Goal: Transaction & Acquisition: Obtain resource

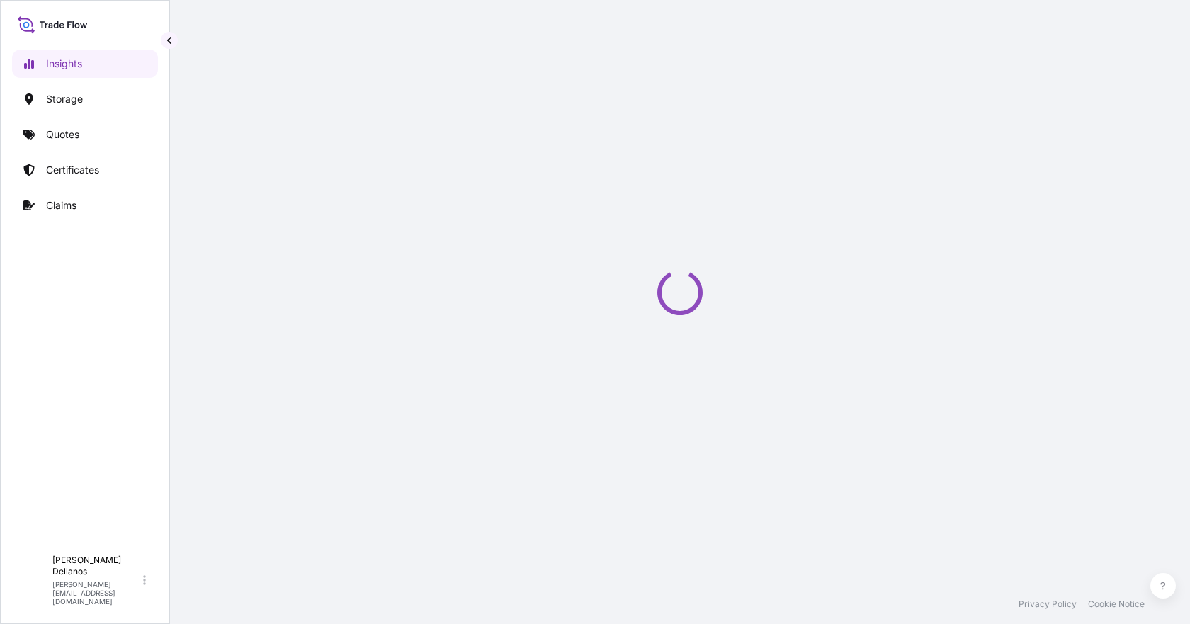
select select "2025"
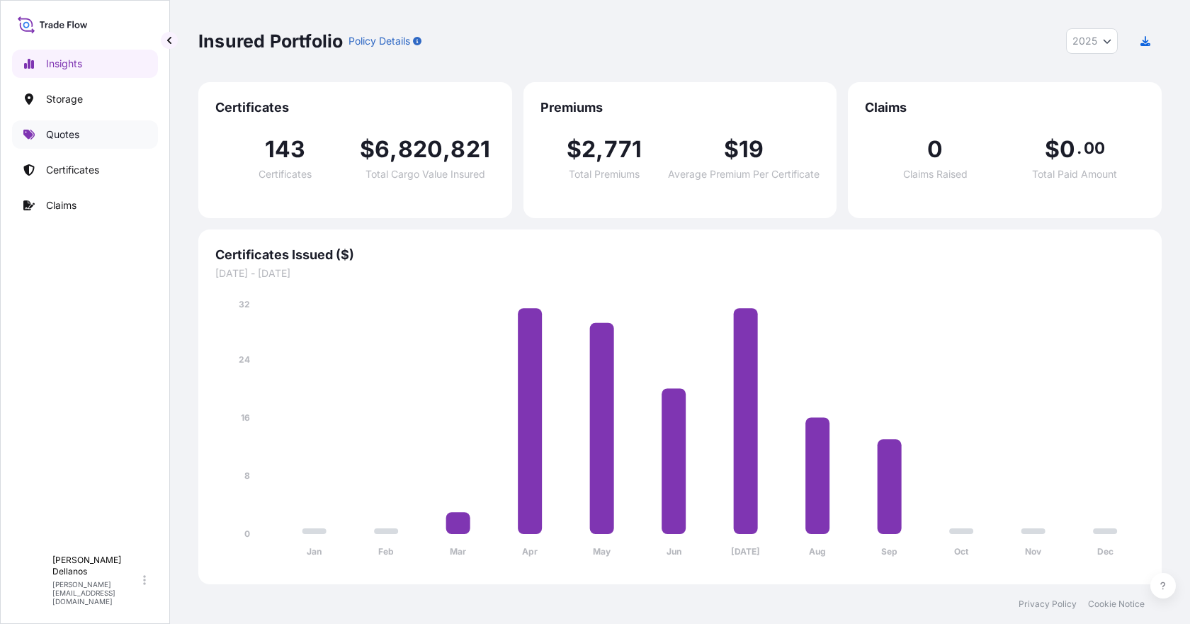
click at [59, 133] on p "Quotes" at bounding box center [62, 134] width 33 height 14
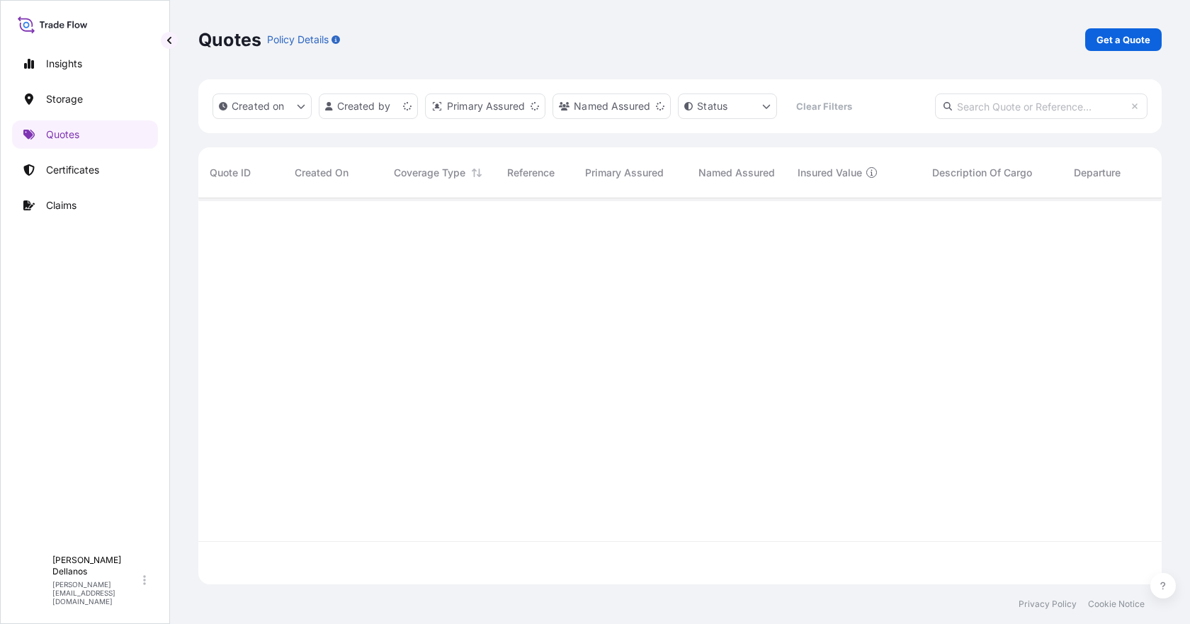
scroll to position [383, 952]
click at [1100, 39] on p "Get a Quote" at bounding box center [1123, 40] width 54 height 14
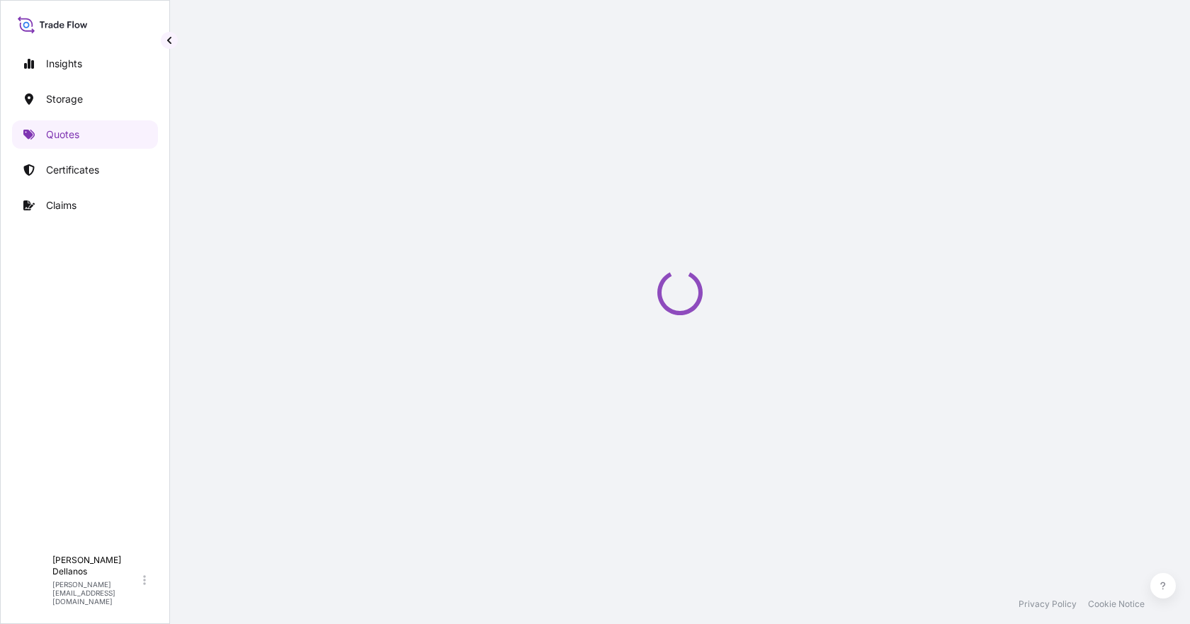
select select "Water"
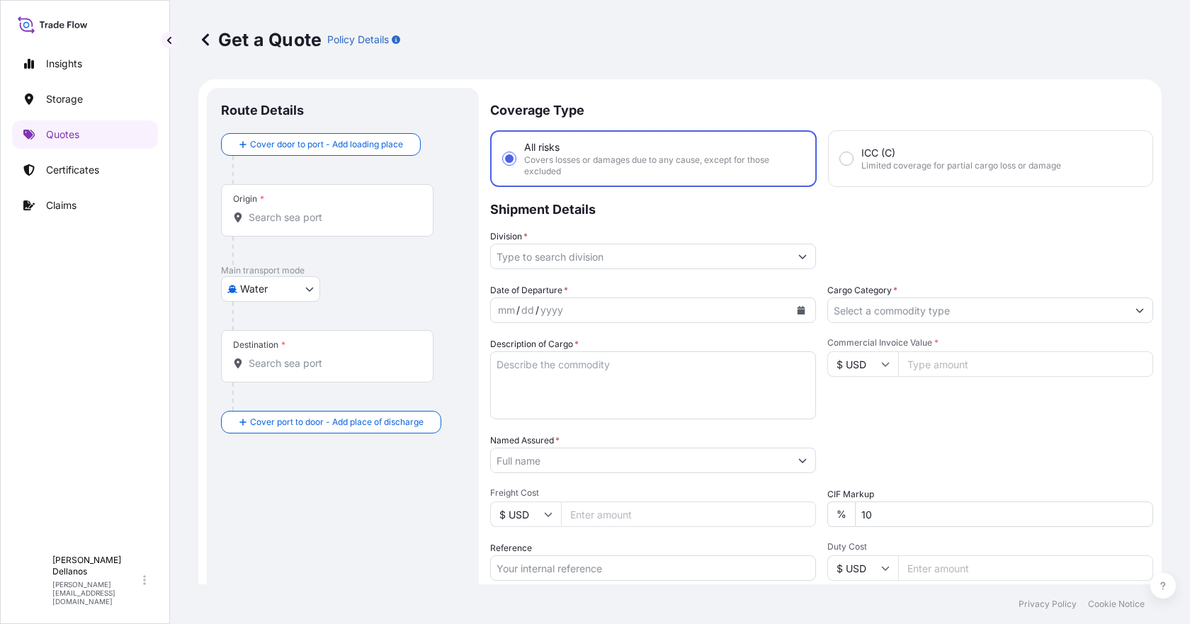
scroll to position [23, 0]
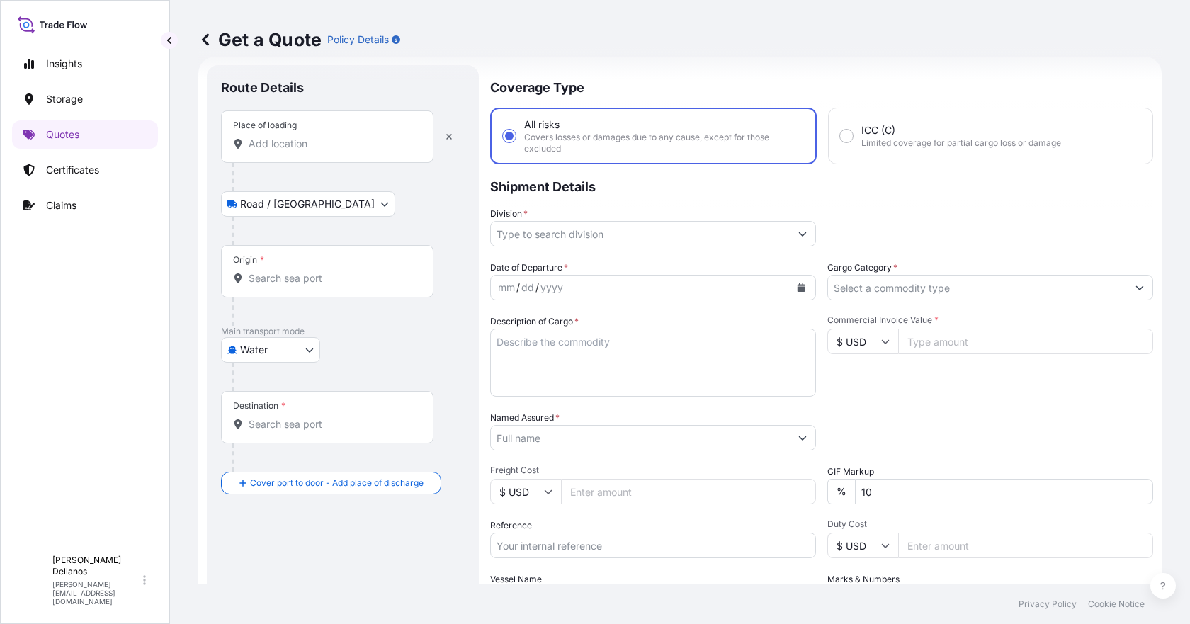
click at [355, 149] on input "Place of loading" at bounding box center [332, 144] width 167 height 14
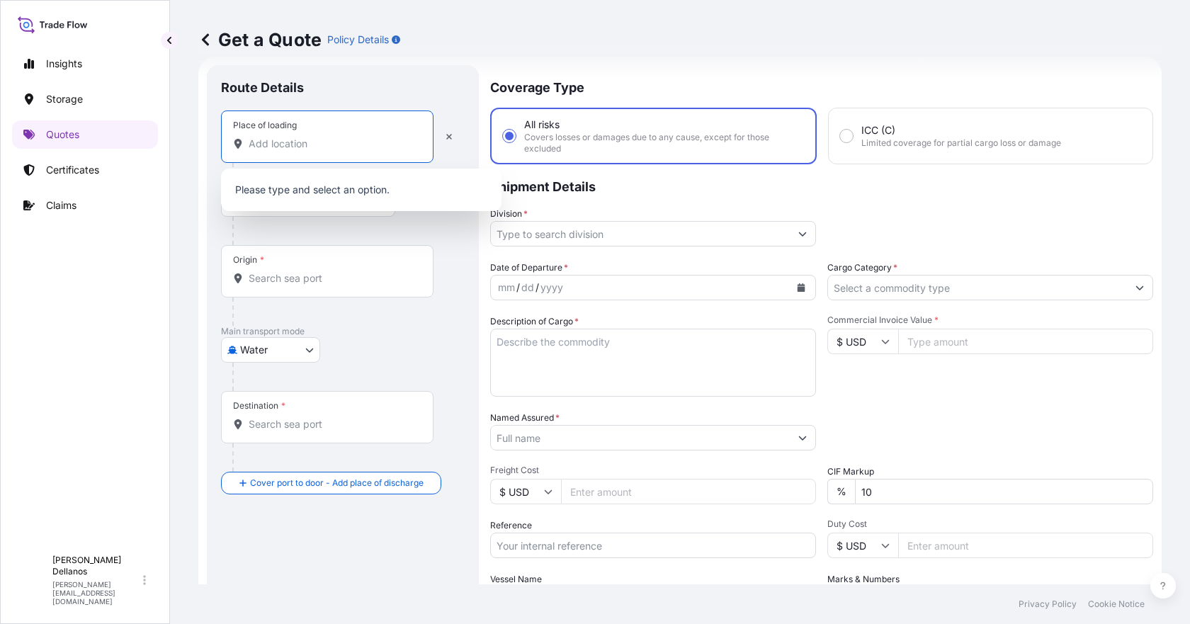
click at [333, 263] on div "Origin *" at bounding box center [327, 271] width 212 height 52
click at [333, 271] on input "Origin *" at bounding box center [332, 278] width 167 height 14
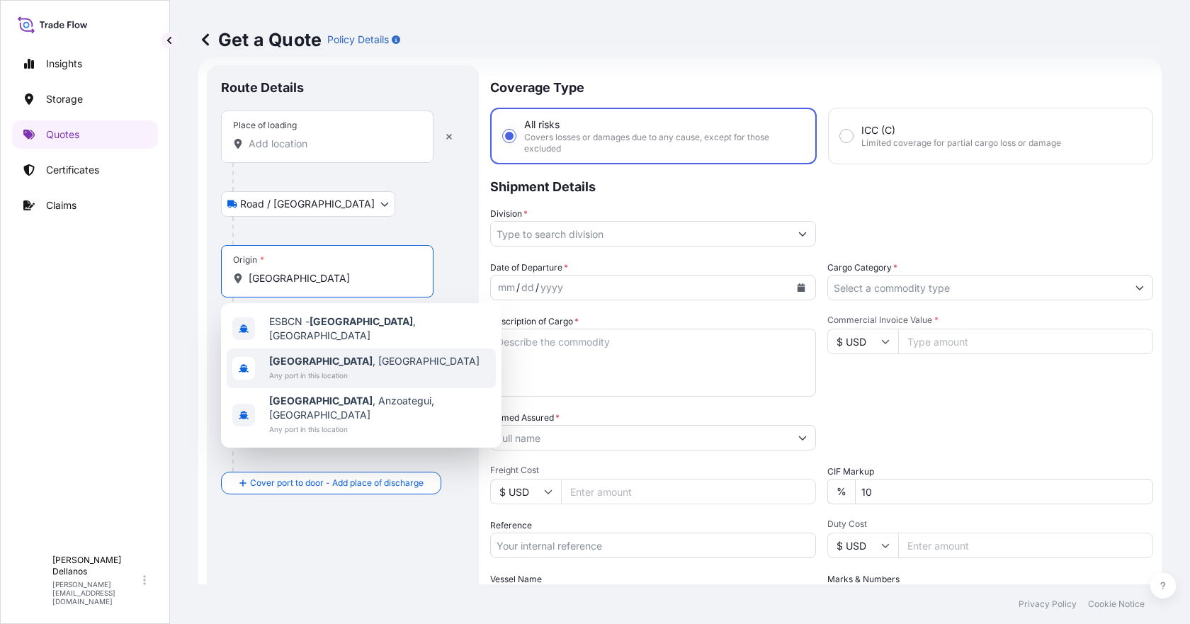
click at [302, 355] on b "[GEOGRAPHIC_DATA]" at bounding box center [320, 361] width 103 height 12
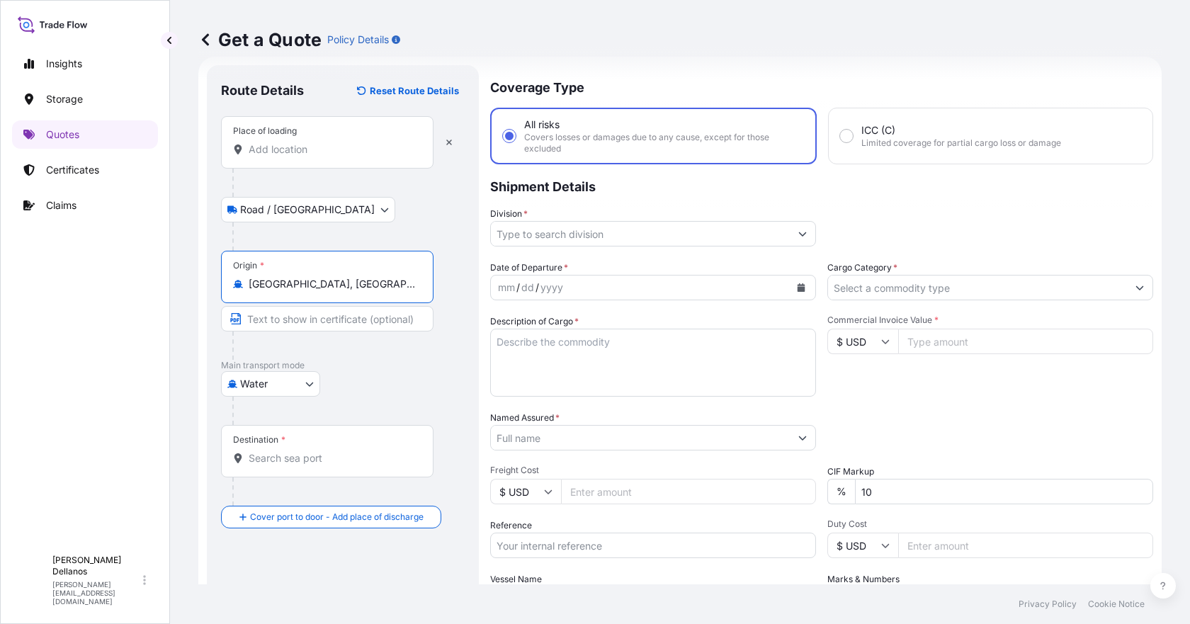
type input "[GEOGRAPHIC_DATA], [GEOGRAPHIC_DATA]"
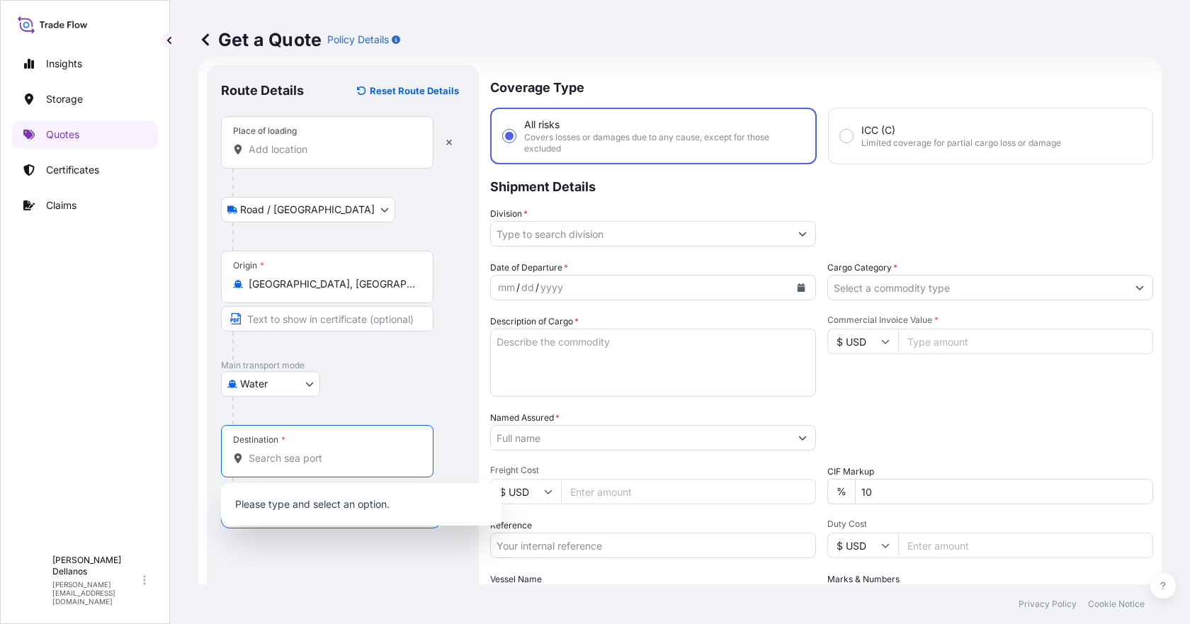
click at [289, 456] on input "Destination *" at bounding box center [332, 458] width 167 height 14
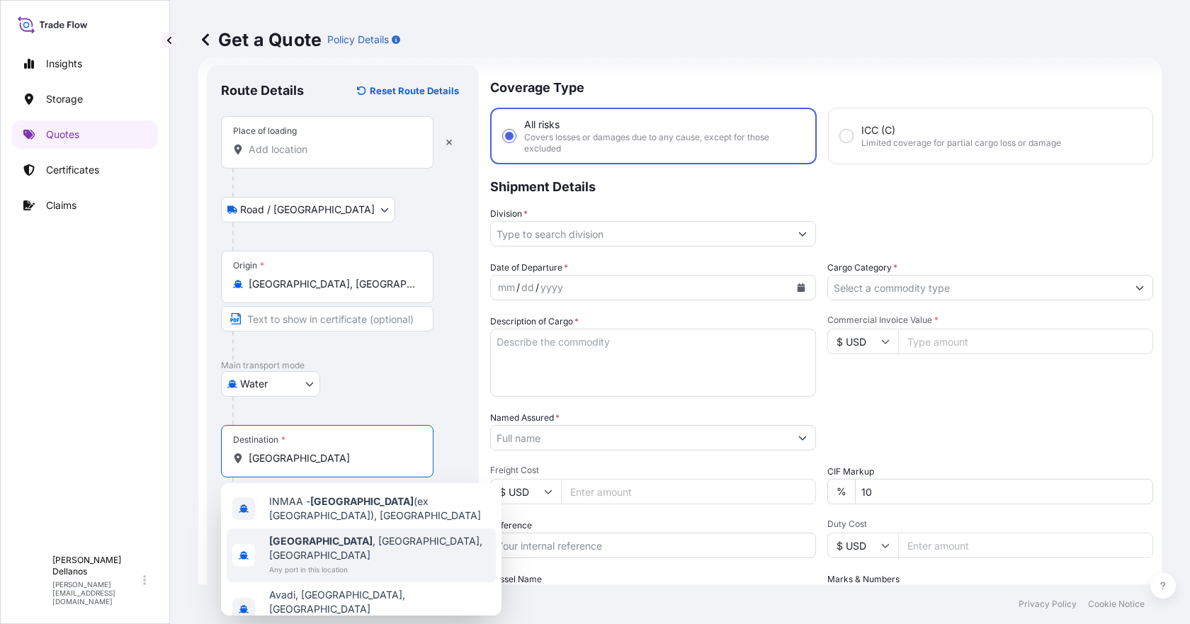
click at [336, 535] on span "[GEOGRAPHIC_DATA] , [GEOGRAPHIC_DATA], [GEOGRAPHIC_DATA]" at bounding box center [379, 548] width 221 height 28
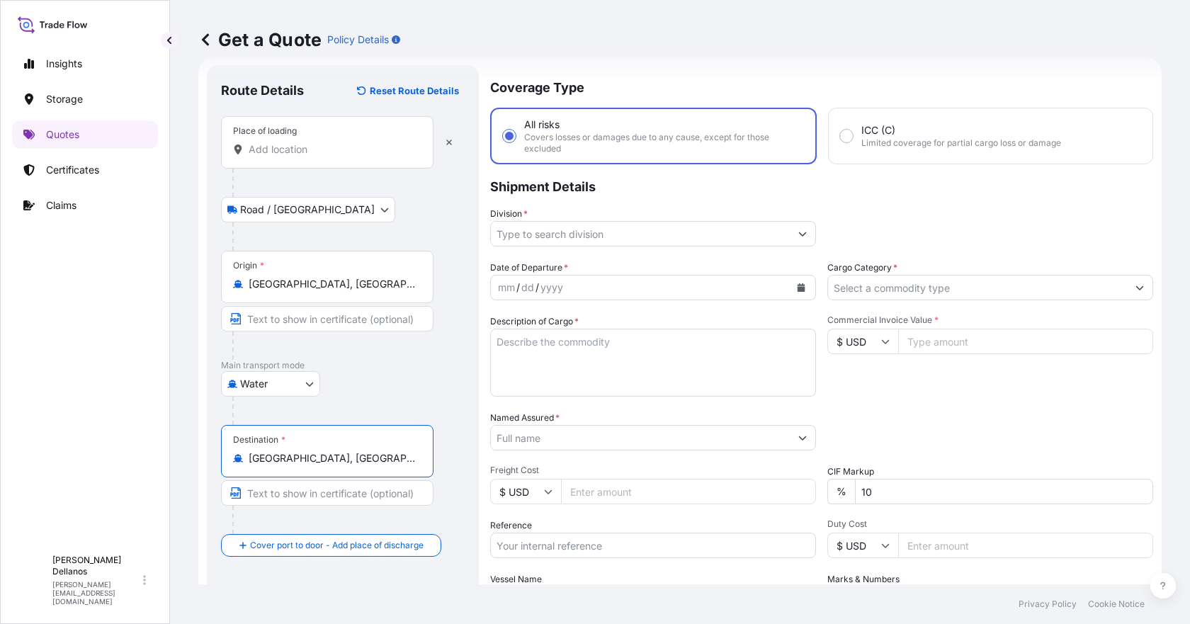
type input "[GEOGRAPHIC_DATA], [GEOGRAPHIC_DATA], [GEOGRAPHIC_DATA]"
click at [544, 232] on input "Division *" at bounding box center [640, 233] width 299 height 25
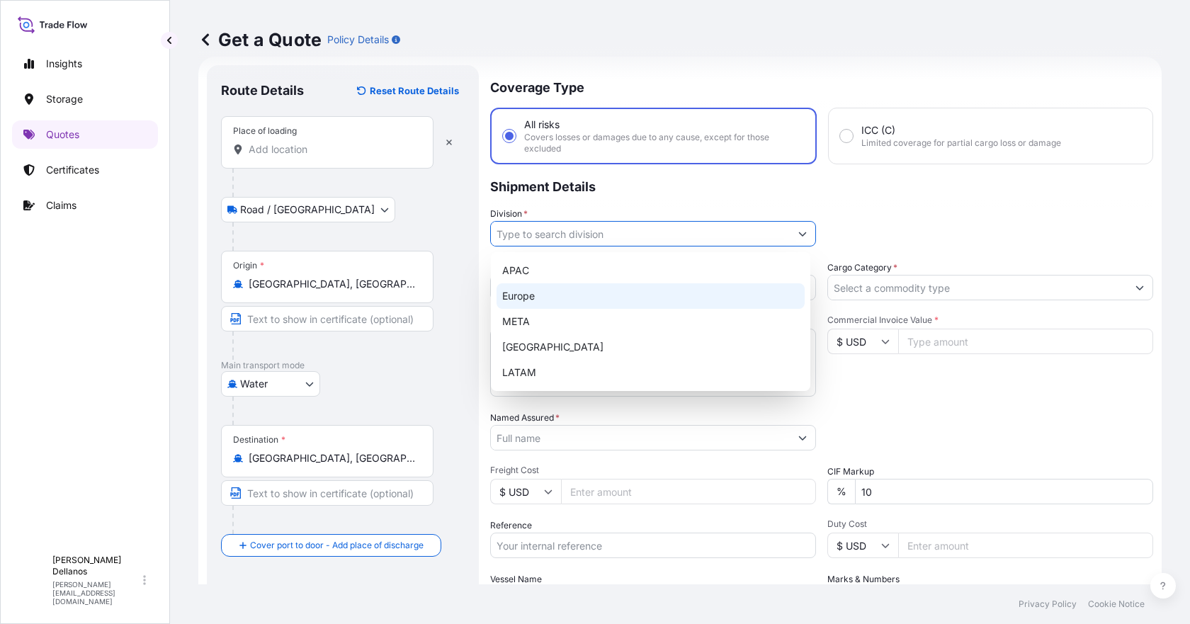
click at [525, 291] on div "Europe" at bounding box center [650, 295] width 308 height 25
type input "Europe"
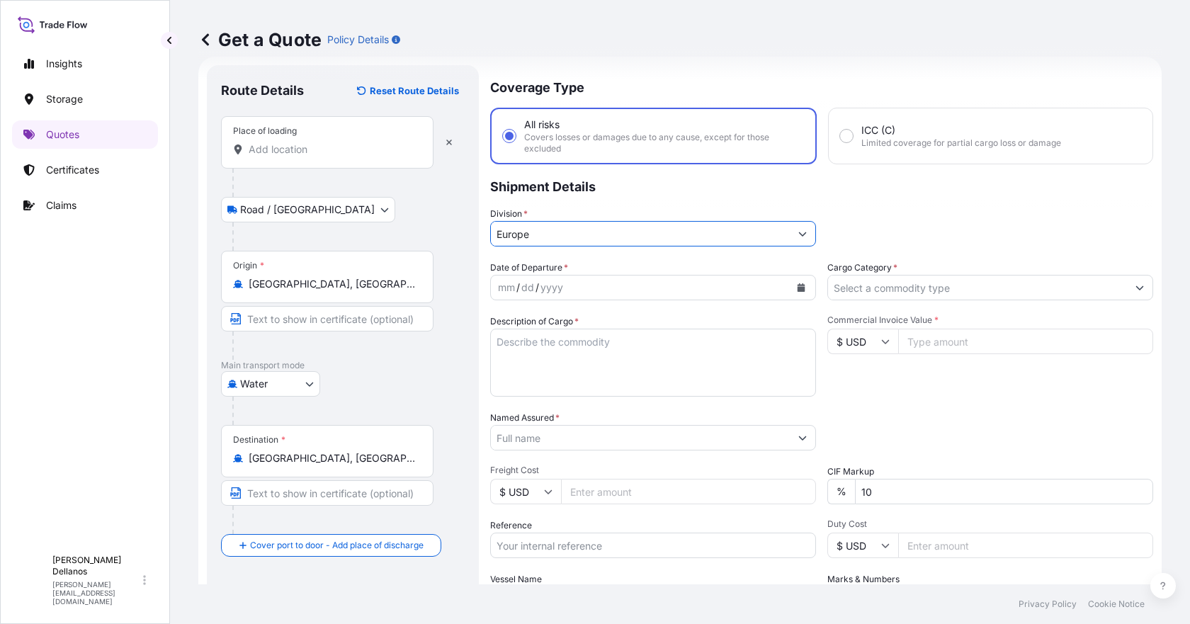
click at [607, 290] on div "mm / dd / yyyy" at bounding box center [640, 287] width 299 height 25
click at [797, 287] on icon "Calendar" at bounding box center [801, 287] width 8 height 8
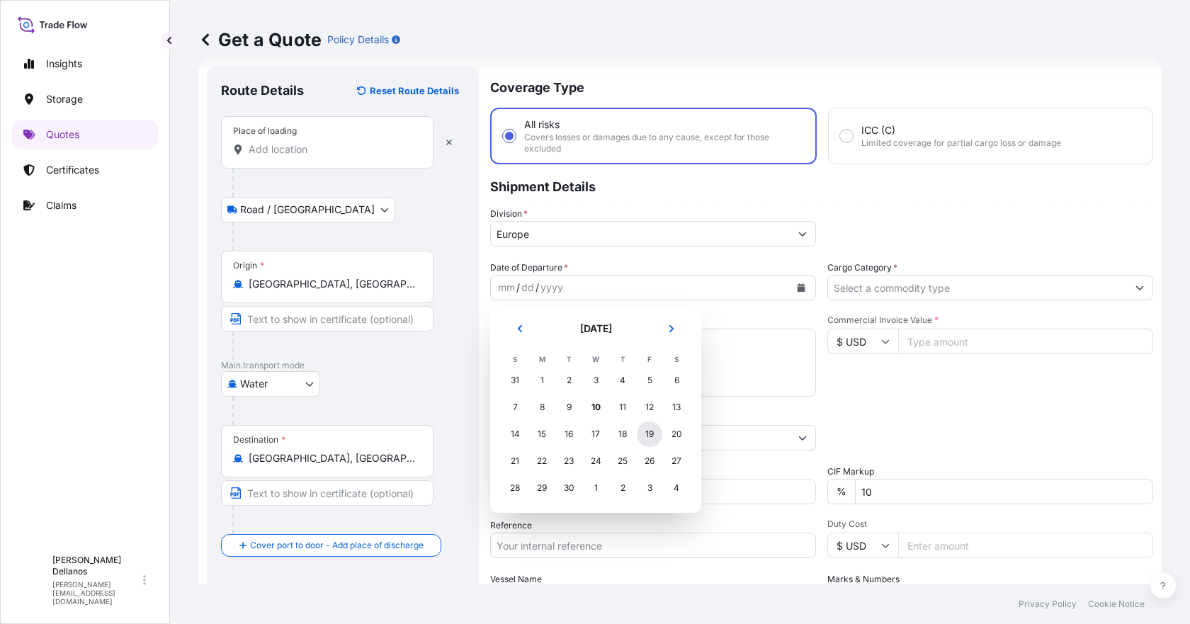
click at [648, 434] on div "19" at bounding box center [649, 433] width 25 height 25
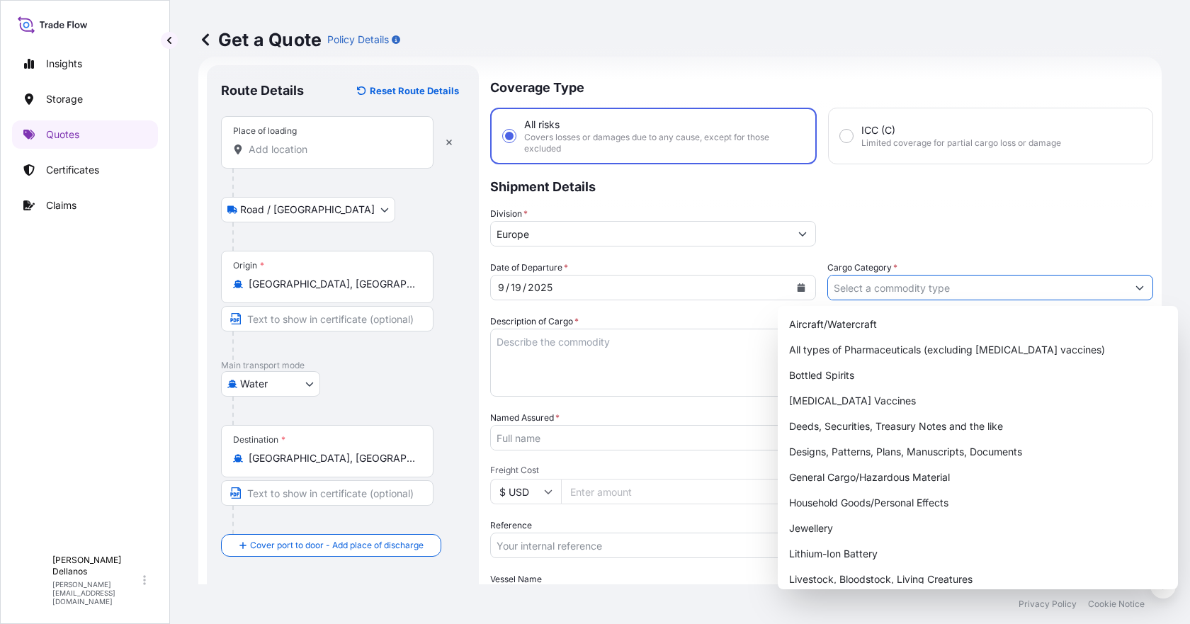
click at [872, 287] on input "Cargo Category *" at bounding box center [977, 287] width 299 height 25
click at [870, 477] on div "General Cargo/Hazardous Material" at bounding box center [977, 477] width 389 height 25
type input "General Cargo/Hazardous Material"
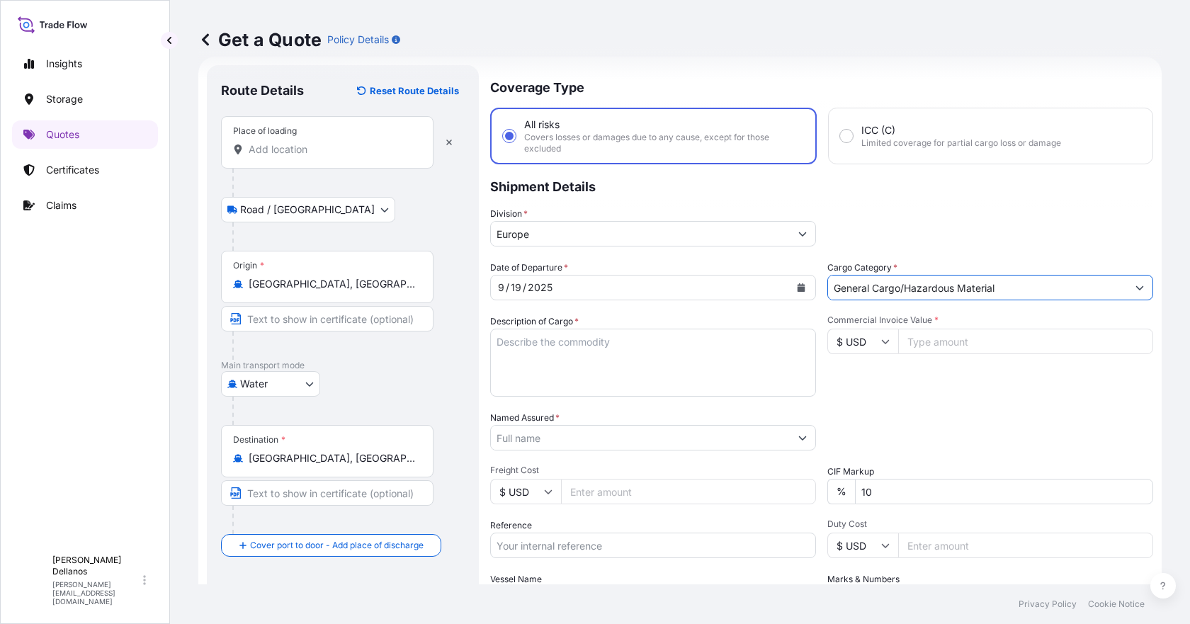
click at [552, 345] on textarea "Description of Cargo *" at bounding box center [653, 363] width 326 height 68
click at [571, 351] on textarea "Description of Cargo *" at bounding box center [653, 363] width 326 height 68
click at [744, 343] on textarea "LCL SHIPMENT - 2 PCS / 270 KGS /VOL 0.72 M3" at bounding box center [653, 363] width 326 height 68
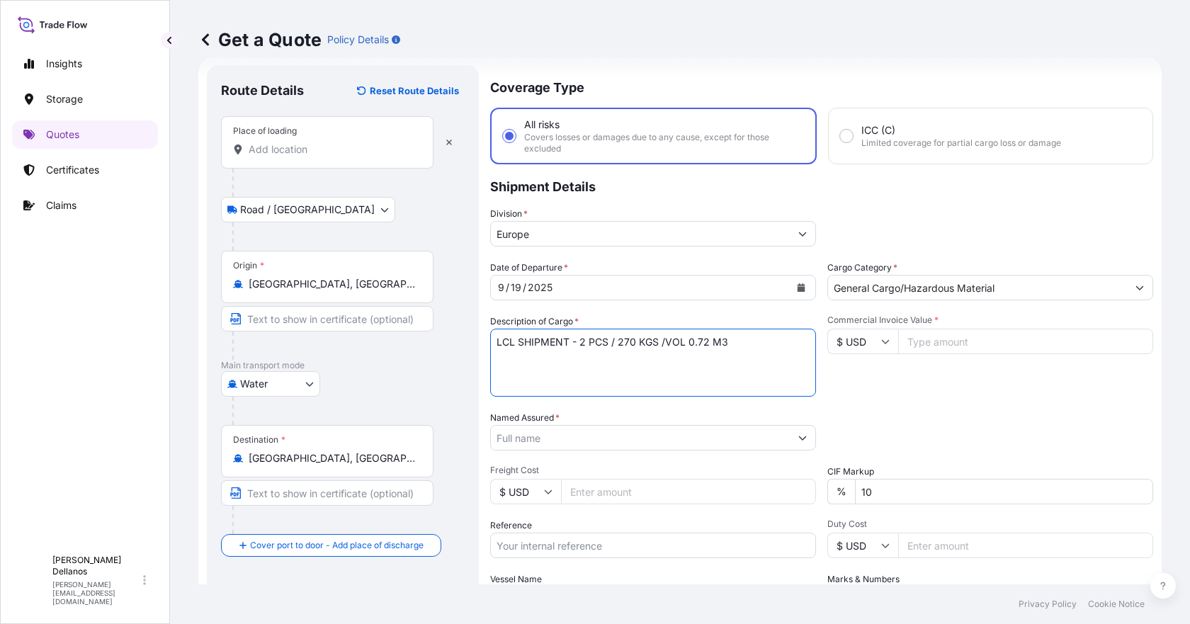
paste textarea "ANIMAL FEED SUPPLEMENT"
click at [642, 357] on textarea "LCL SHIPMENT - 2 PCS / 270 KGS /VOL 0.72 M3 ANIMAL FEED SUPPLEMENT" at bounding box center [653, 363] width 326 height 68
paste textarea "FEEDALL-250 & SALTALL GARLIC SALT"
type textarea "LCL SHIPMENT - 2 PCS / 270 KGS /VOL 0.72 M3 ANIMAL FEED SUPPLEMENT FEEDALL-250 …"
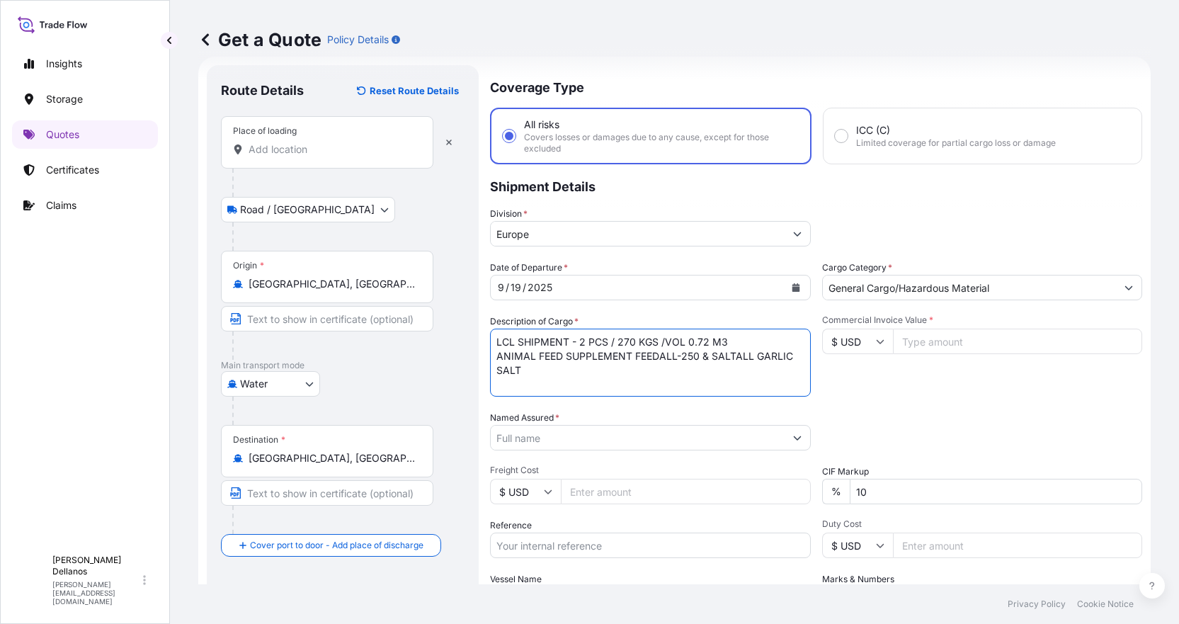
click at [571, 445] on input "Named Assured *" at bounding box center [638, 437] width 294 height 25
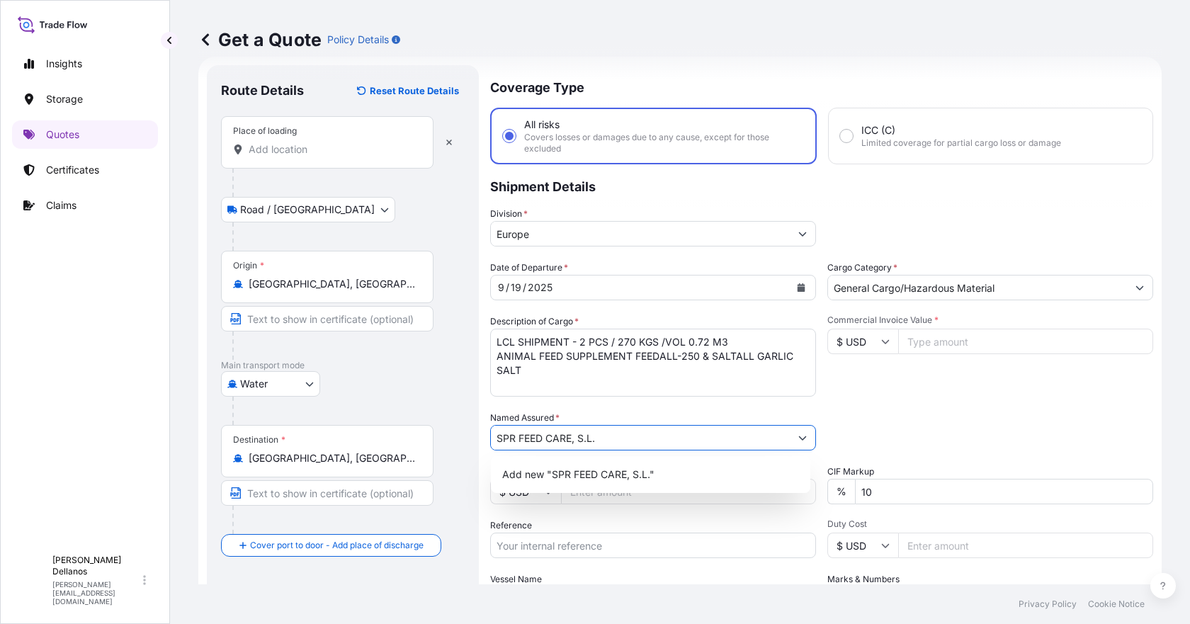
type input "SPR FEED CARE, S.L."
click at [885, 397] on div "Date of Departure * [DATE] Cargo Category * General Cargo/Hazardous Material De…" at bounding box center [821, 436] width 663 height 351
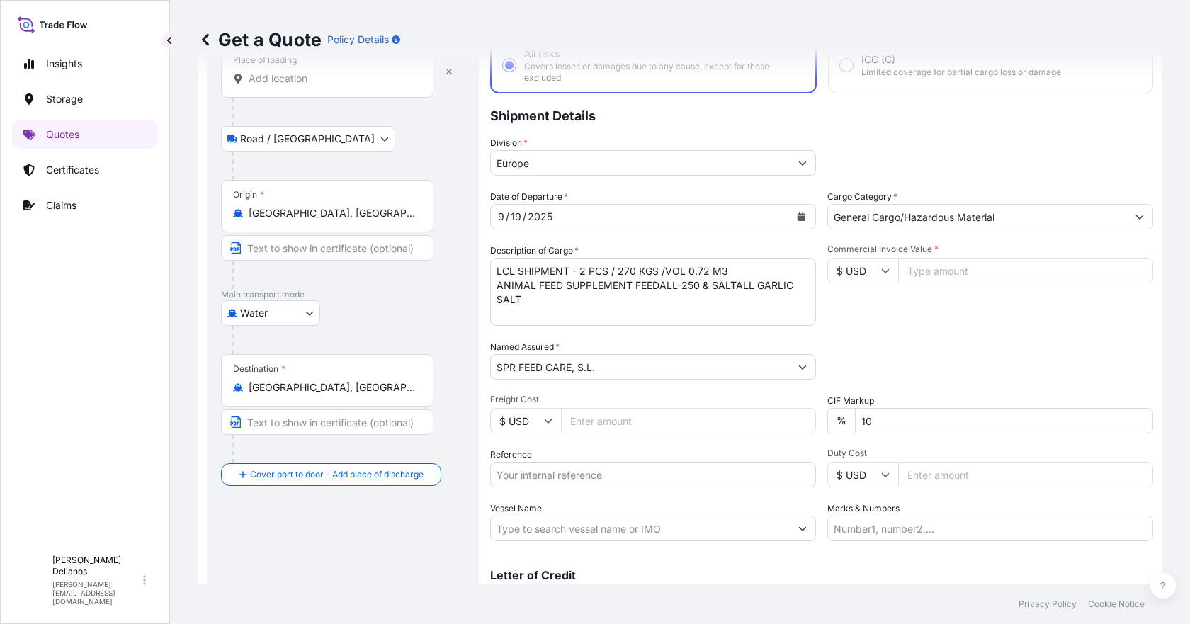
scroll to position [164, 0]
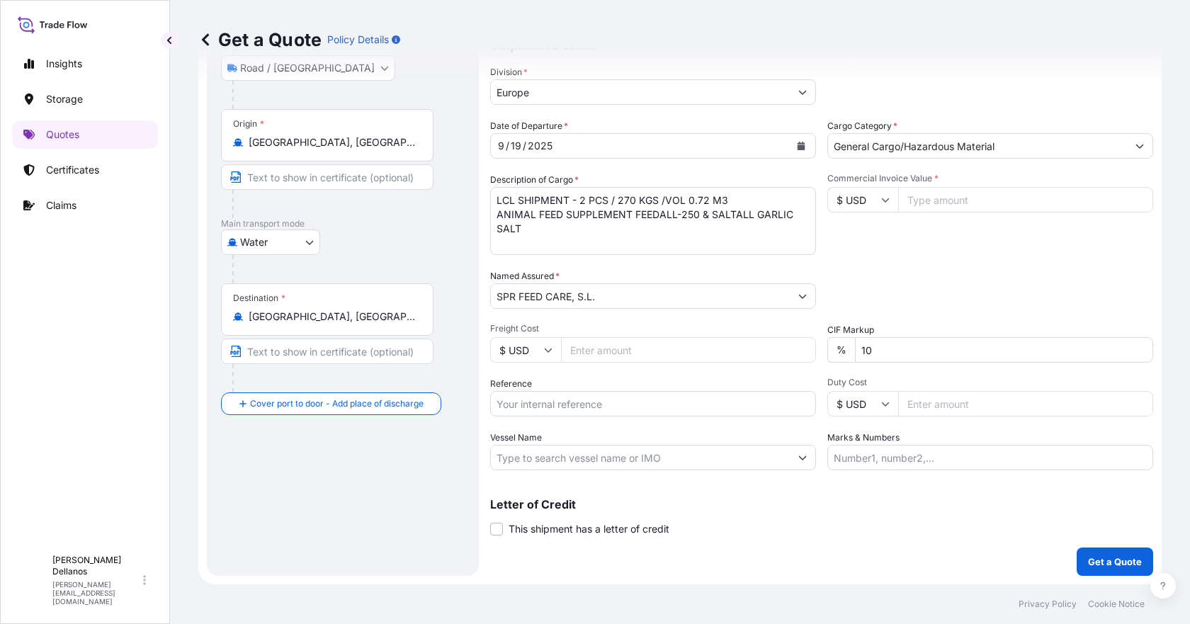
click at [933, 198] on input "Commercial Invoice Value *" at bounding box center [1025, 199] width 255 height 25
type input "6671"
click at [552, 402] on input "Reference" at bounding box center [653, 403] width 326 height 25
type input "1625208276"
click at [545, 458] on input "Vessel Name" at bounding box center [640, 457] width 299 height 25
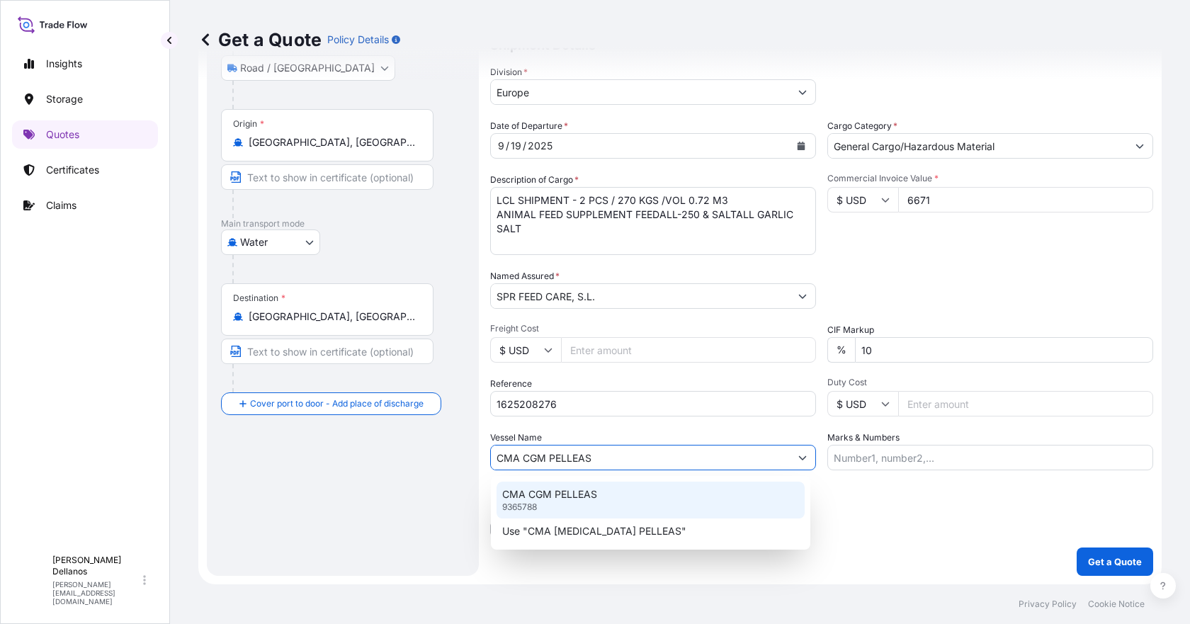
click at [566, 494] on p "CMA CGM PELLEAS" at bounding box center [549, 494] width 95 height 14
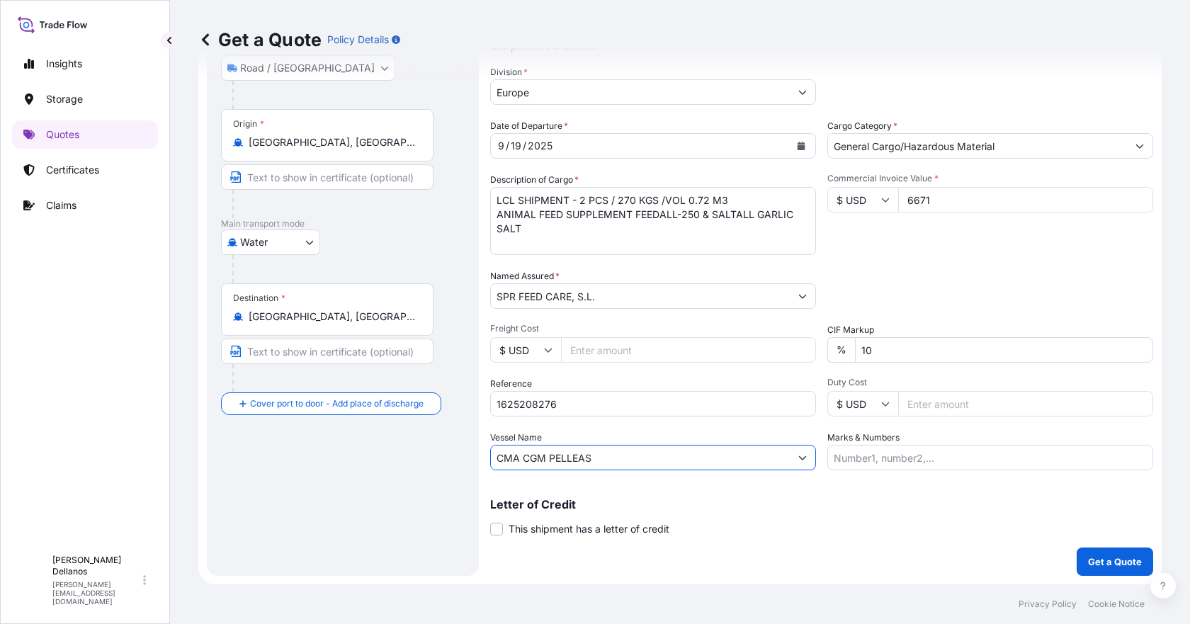
type input "CMA CGM PELLEAS"
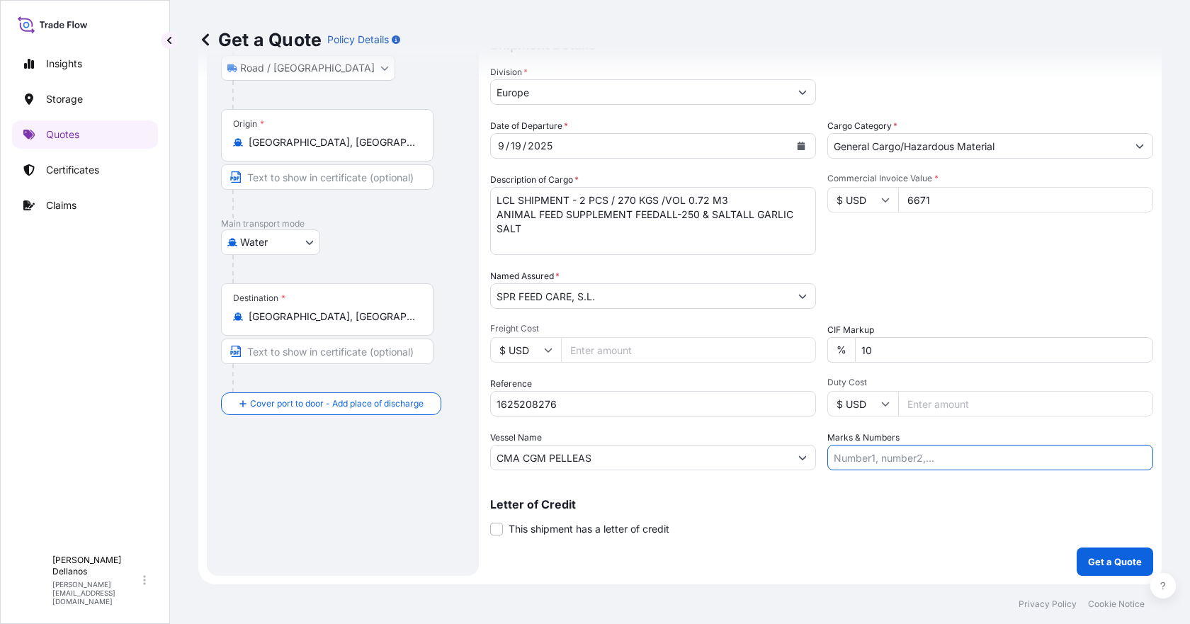
click at [894, 463] on input "Marks & Numbers" at bounding box center [990, 457] width 326 height 25
type input "PO25/138"
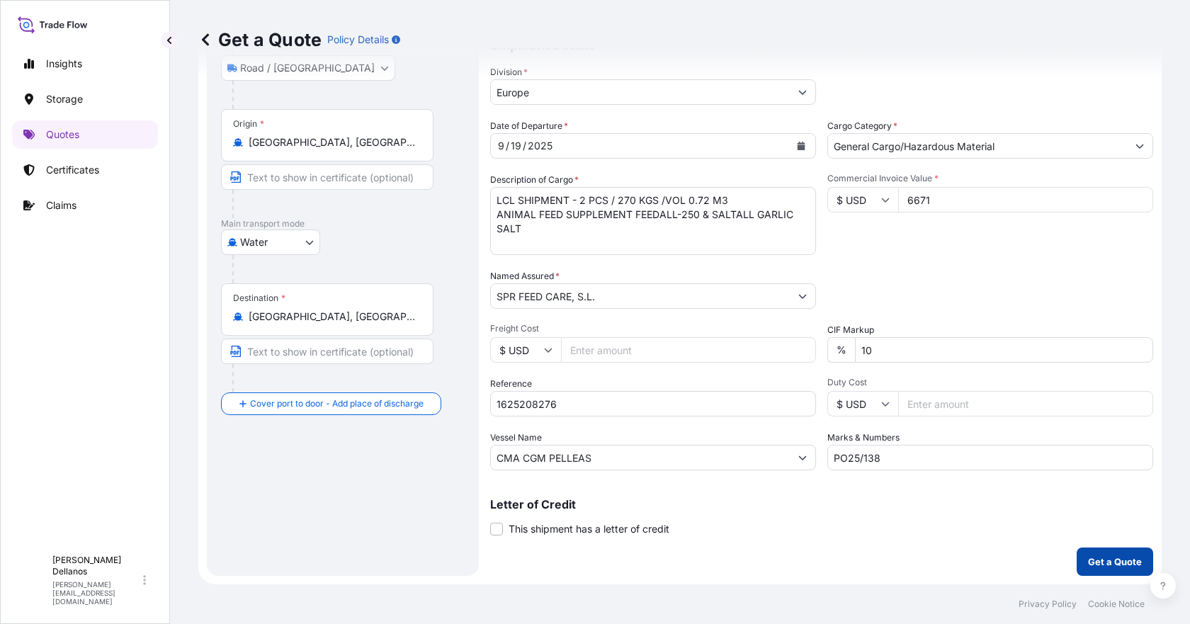
click at [1096, 563] on p "Get a Quote" at bounding box center [1115, 561] width 54 height 14
click at [1095, 561] on p "Get a Quote" at bounding box center [1115, 561] width 54 height 14
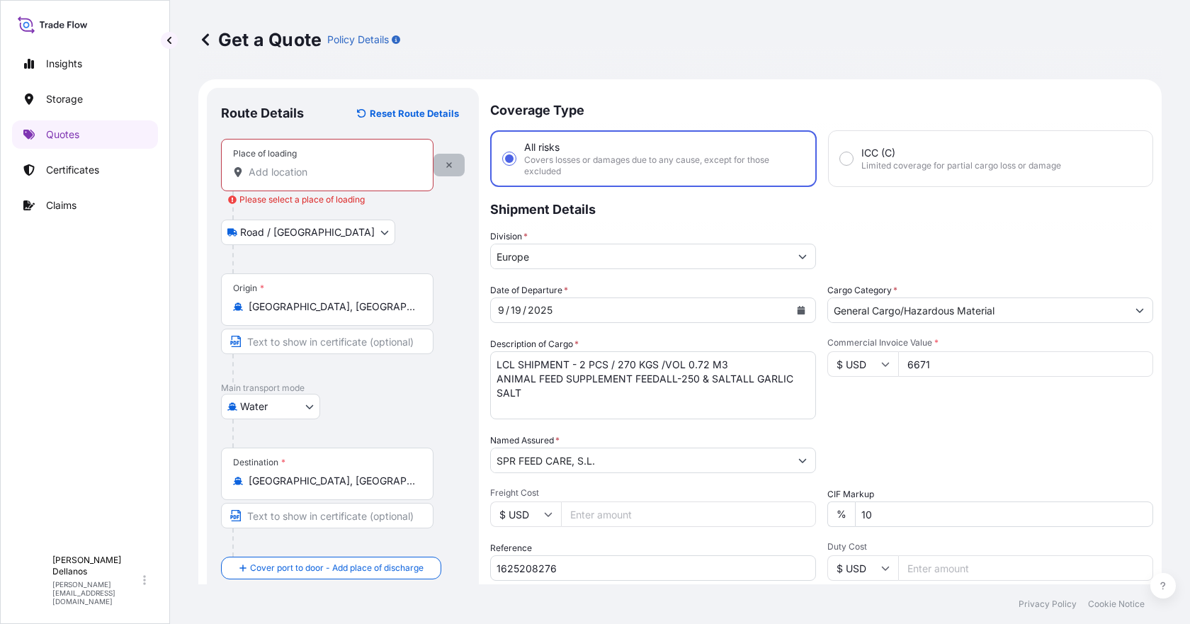
click at [446, 168] on icon "button" at bounding box center [449, 165] width 8 height 8
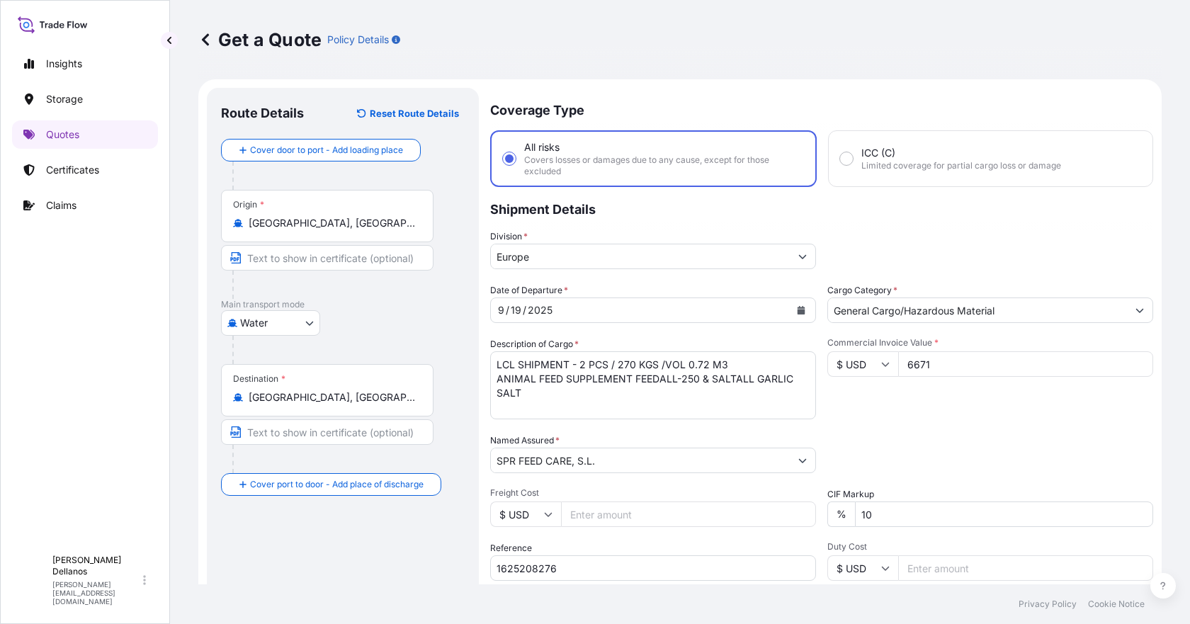
scroll to position [164, 0]
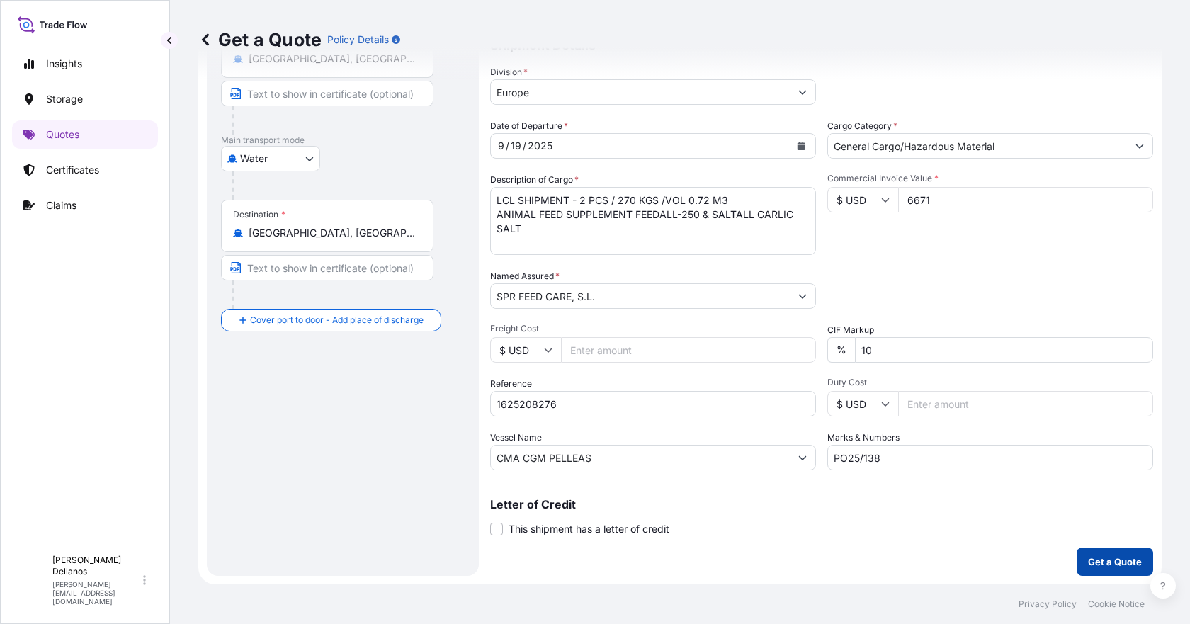
click at [1097, 560] on p "Get a Quote" at bounding box center [1115, 561] width 54 height 14
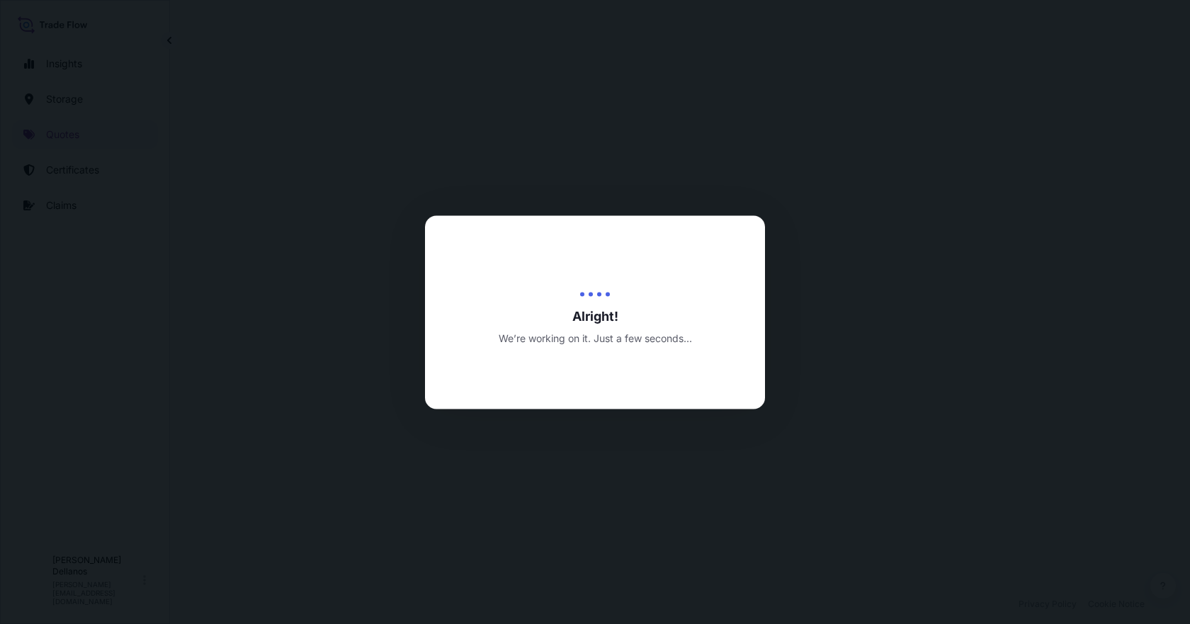
select select "Water"
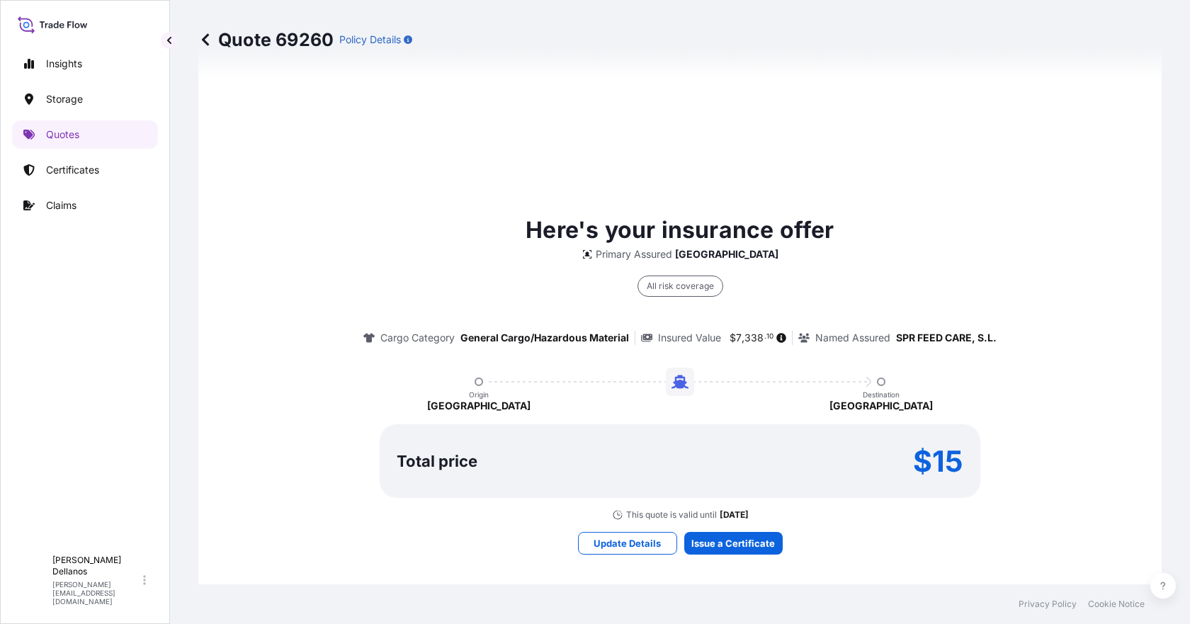
scroll to position [975, 0]
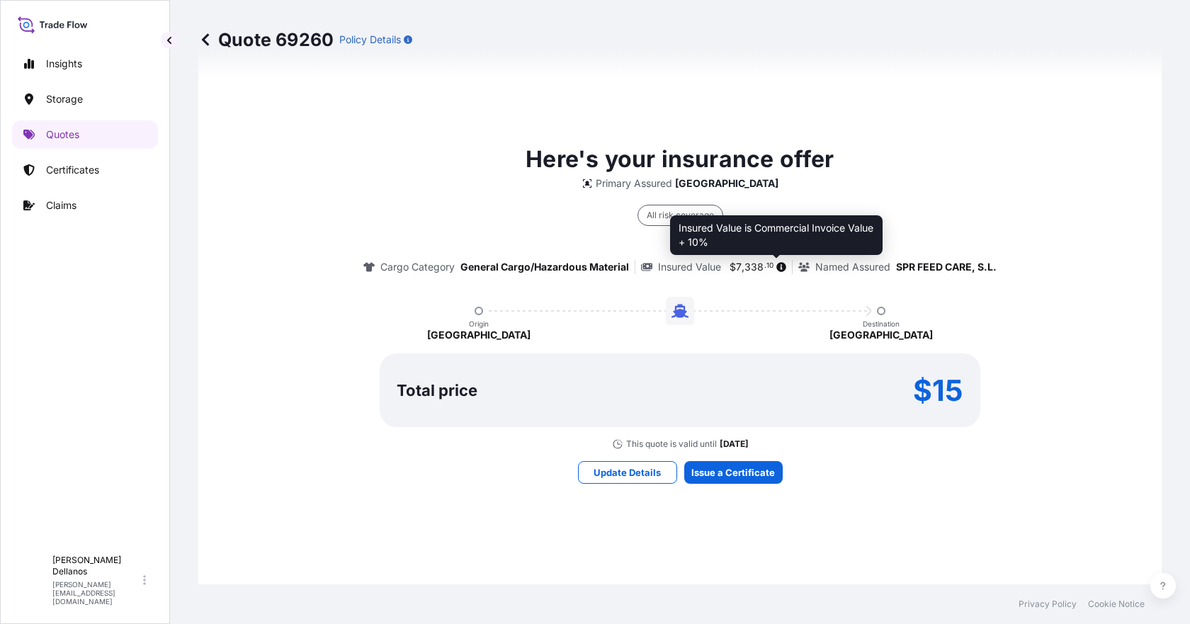
click at [777, 267] on icon at bounding box center [782, 267] width 10 height 10
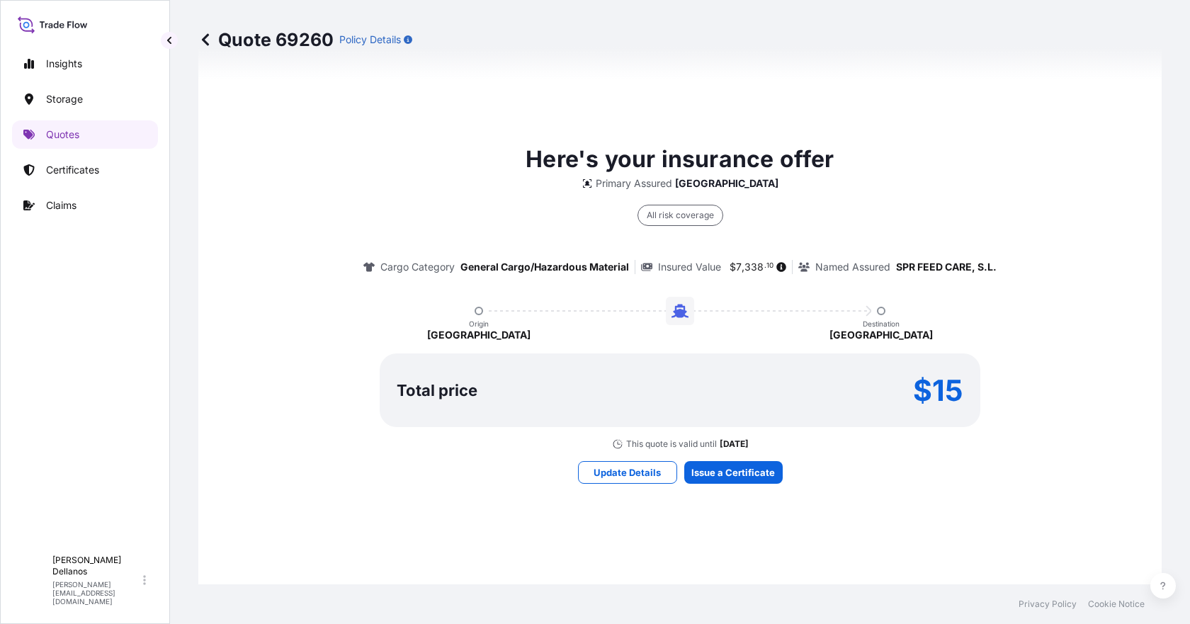
click at [707, 265] on p "Insured Value" at bounding box center [689, 267] width 63 height 14
click at [616, 470] on p "Update Details" at bounding box center [626, 472] width 67 height 14
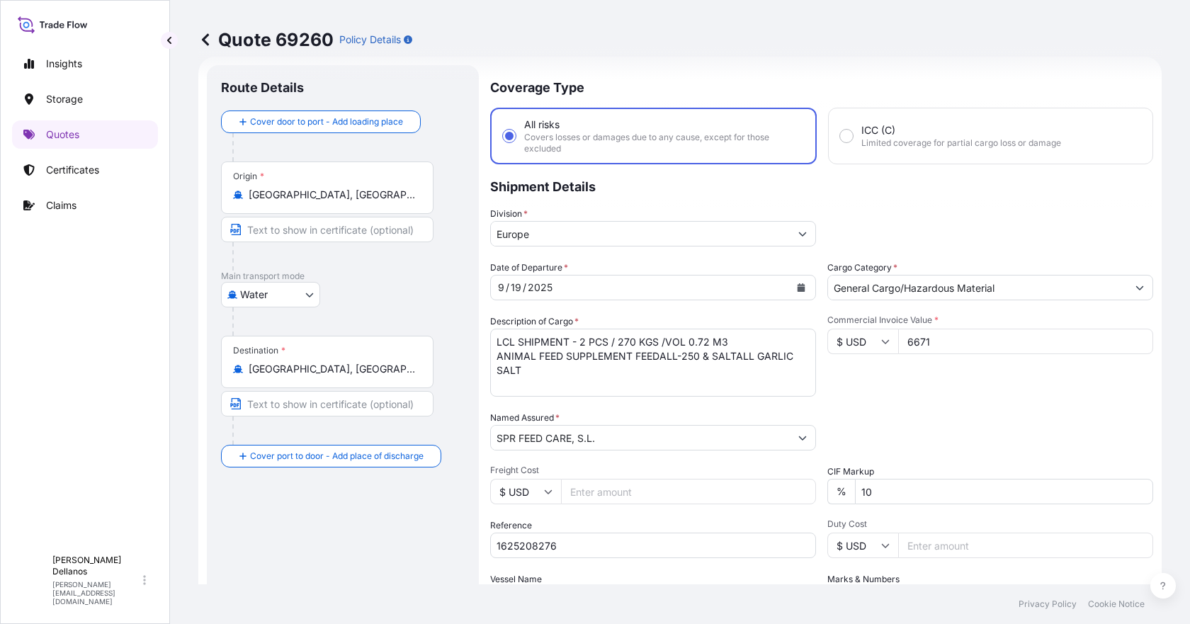
click at [883, 340] on icon at bounding box center [886, 342] width 8 height 4
click at [852, 381] on div "€ EUR" at bounding box center [857, 380] width 59 height 27
type input "€ EUR"
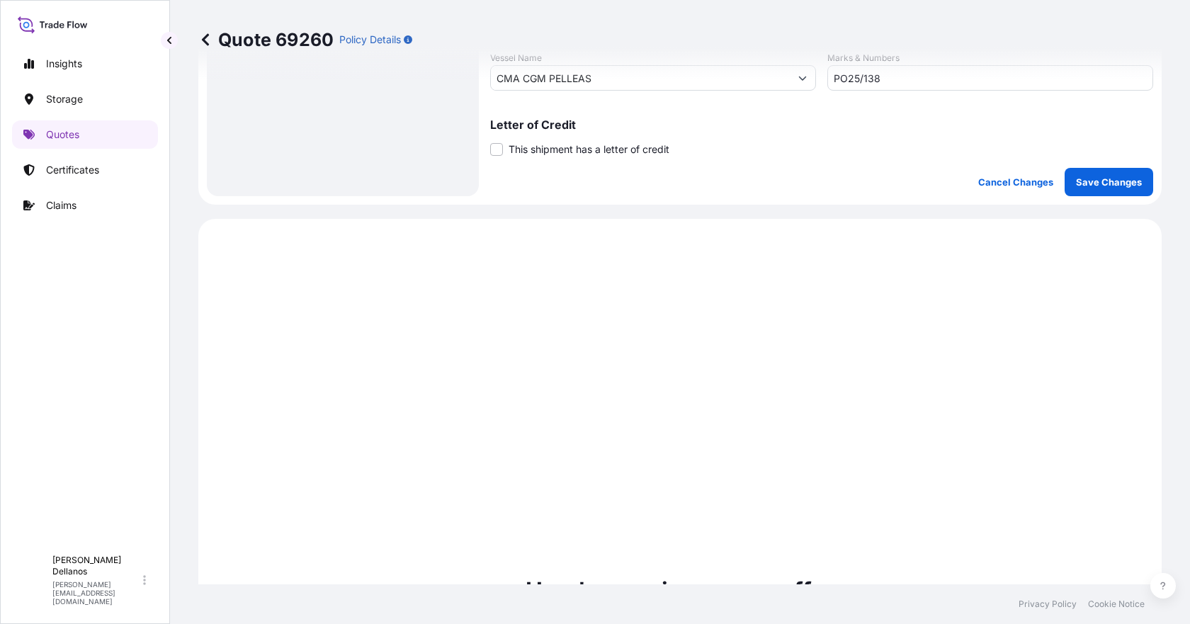
scroll to position [532, 0]
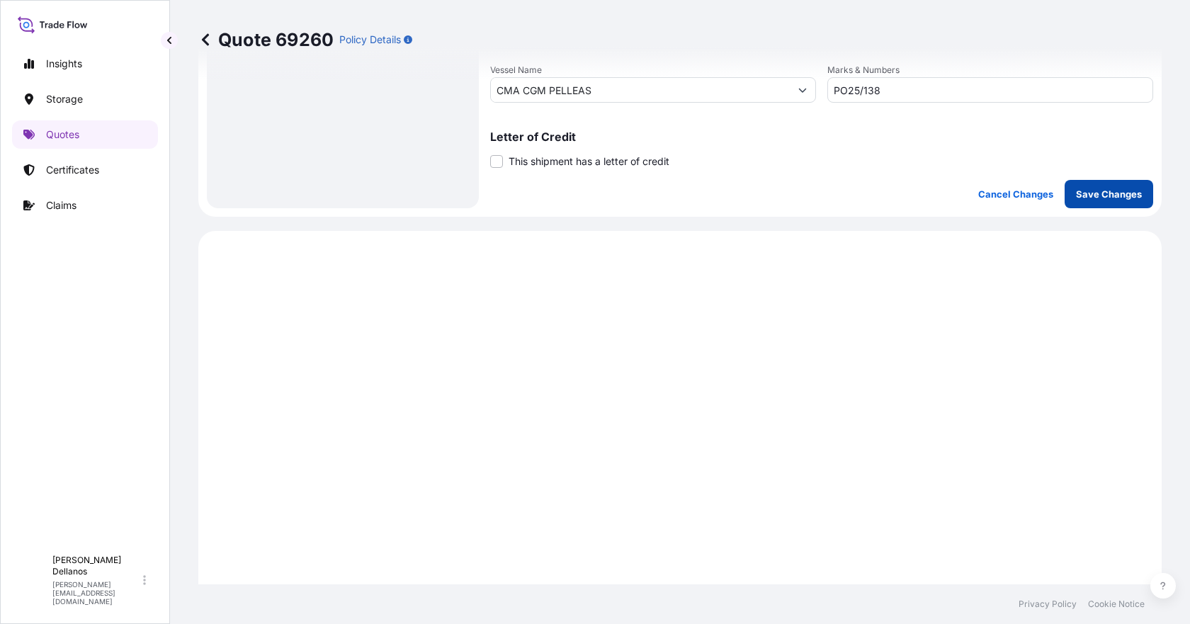
click at [1102, 193] on p "Save Changes" at bounding box center [1109, 194] width 66 height 14
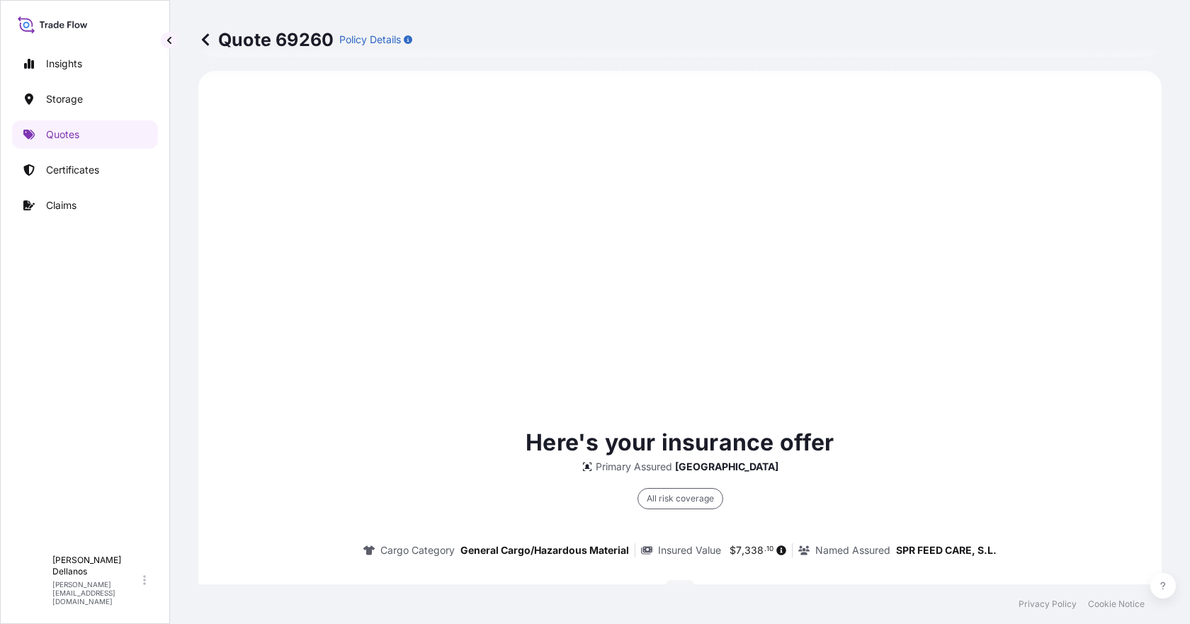
select select "Water"
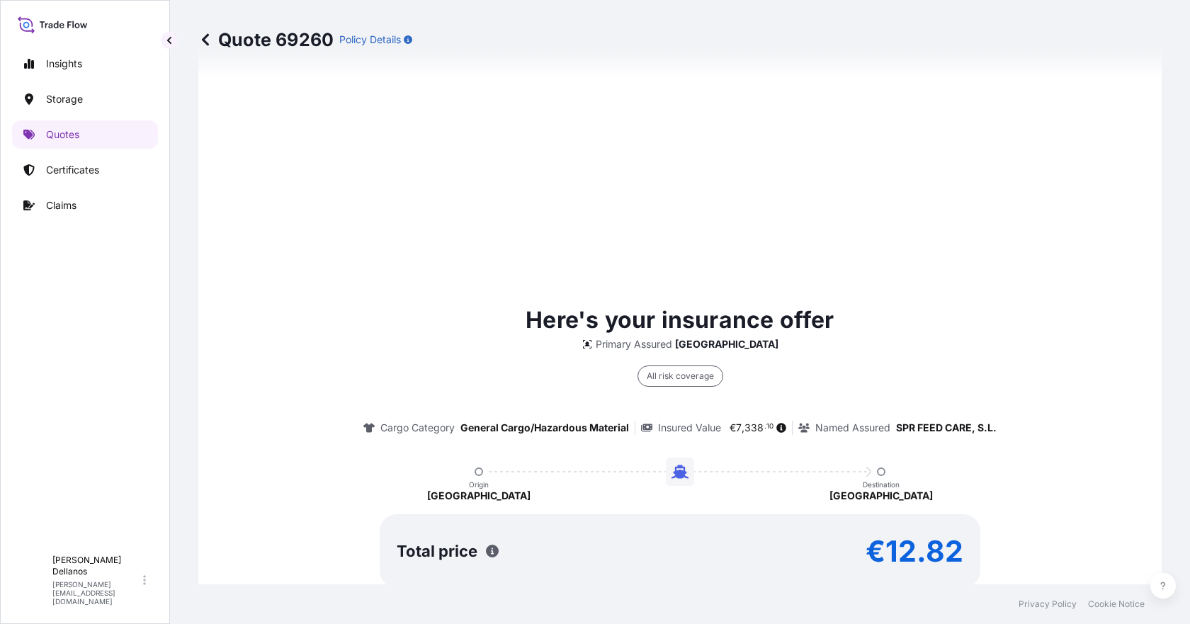
scroll to position [2100, 0]
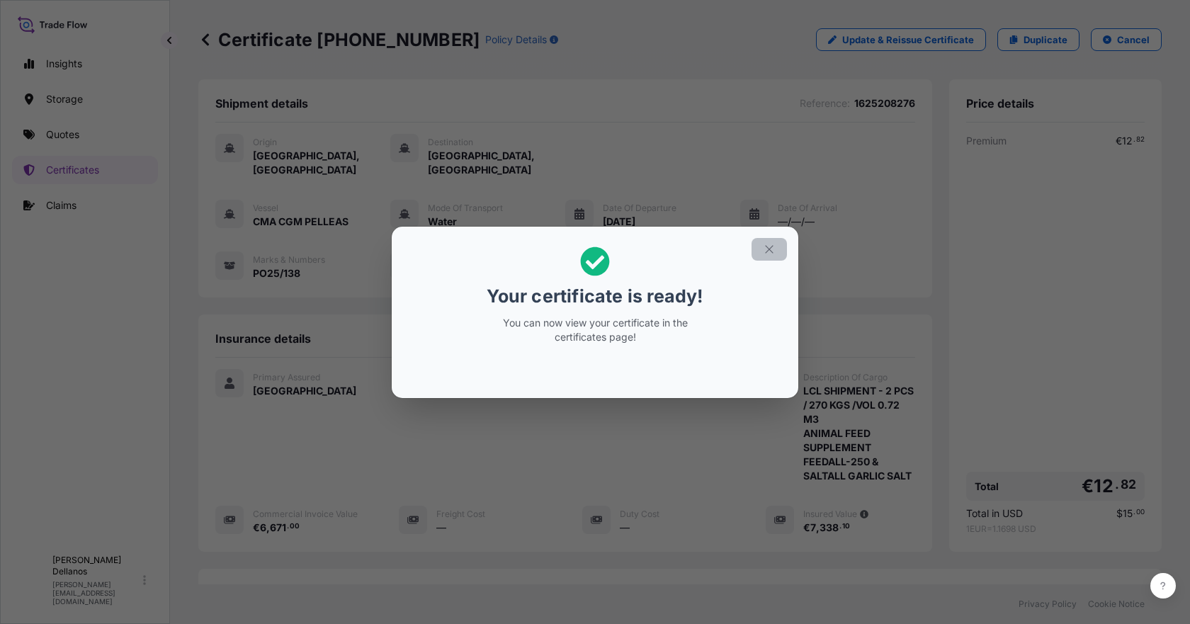
click at [768, 251] on icon "button" at bounding box center [769, 249] width 13 height 13
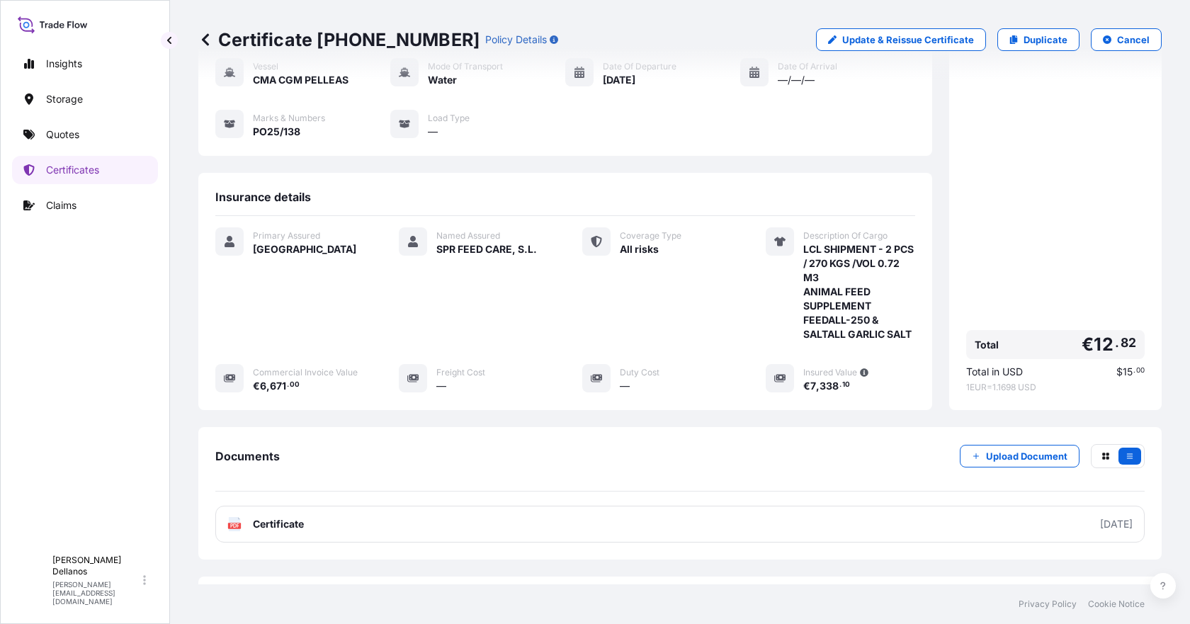
scroll to position [205, 0]
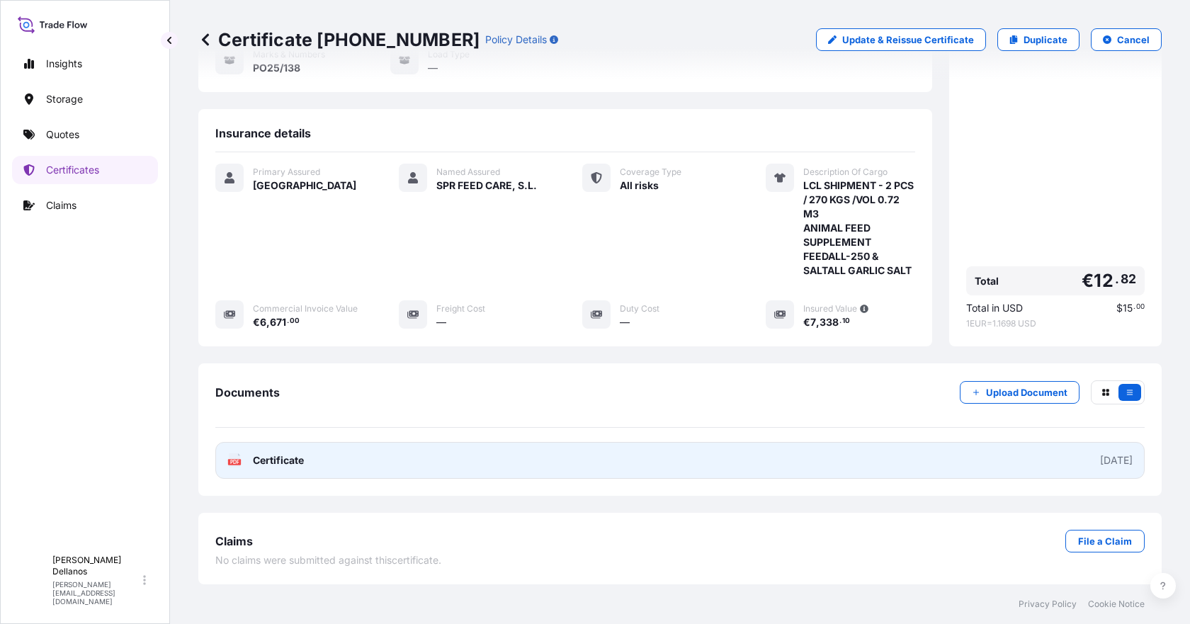
click at [273, 459] on span "Certificate" at bounding box center [278, 460] width 51 height 14
